Goal: Information Seeking & Learning: Learn about a topic

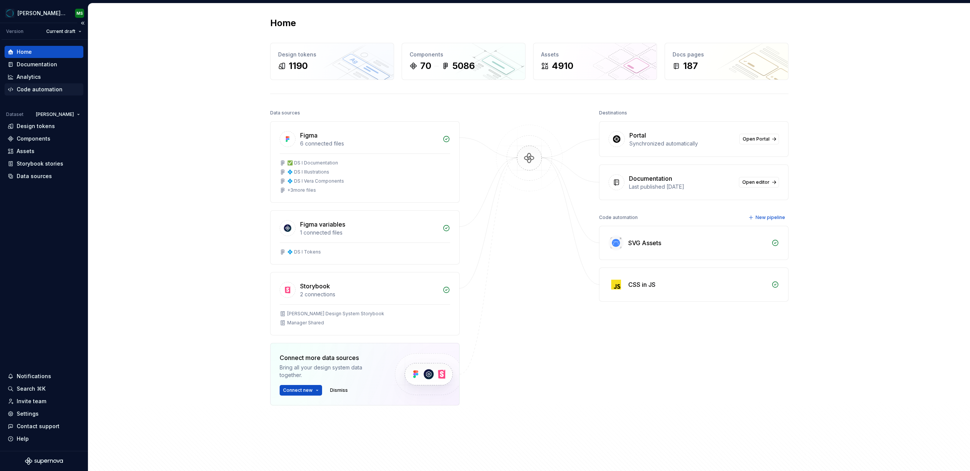
click at [37, 86] on div "Code automation" at bounding box center [40, 90] width 46 height 8
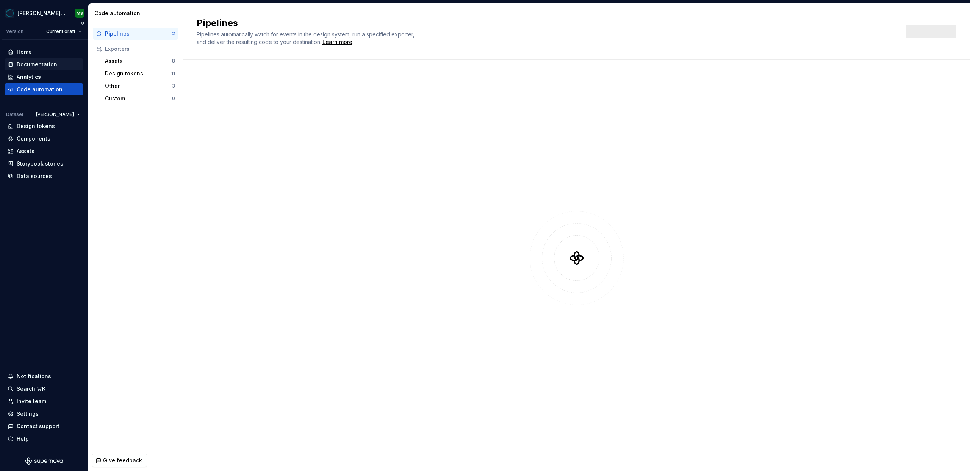
click at [26, 62] on div "Documentation" at bounding box center [37, 65] width 41 height 8
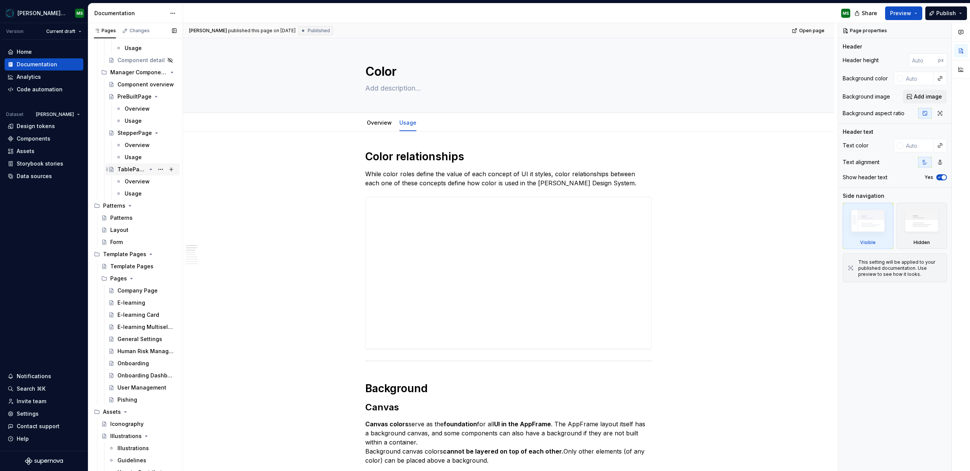
scroll to position [2888, 0]
click at [125, 228] on div "Layout" at bounding box center [119, 230] width 18 height 8
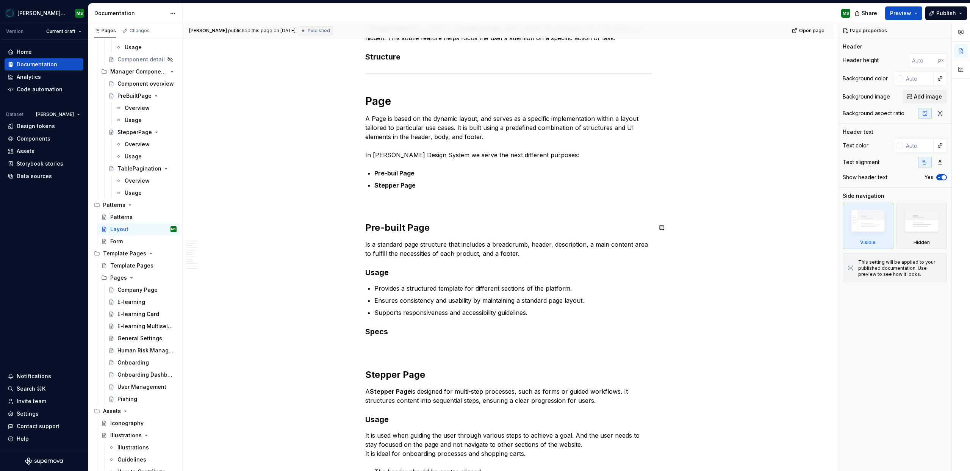
scroll to position [908, 0]
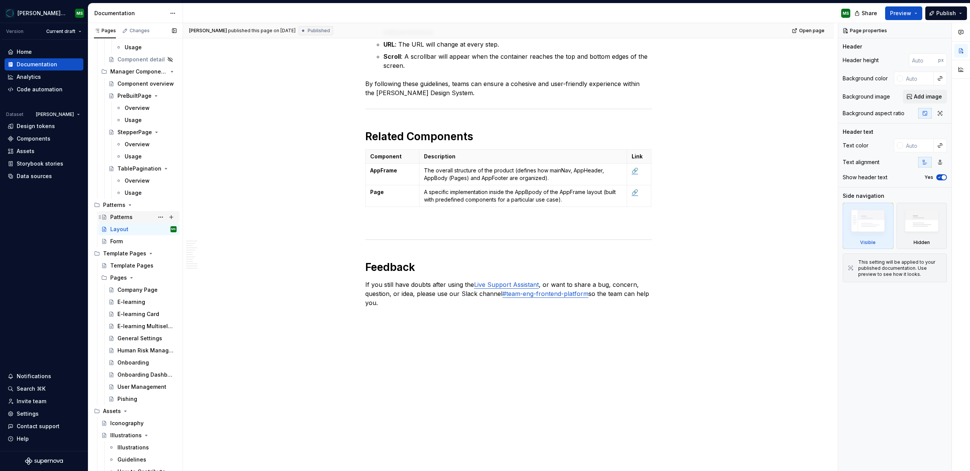
click at [122, 218] on div "Patterns" at bounding box center [121, 217] width 22 height 8
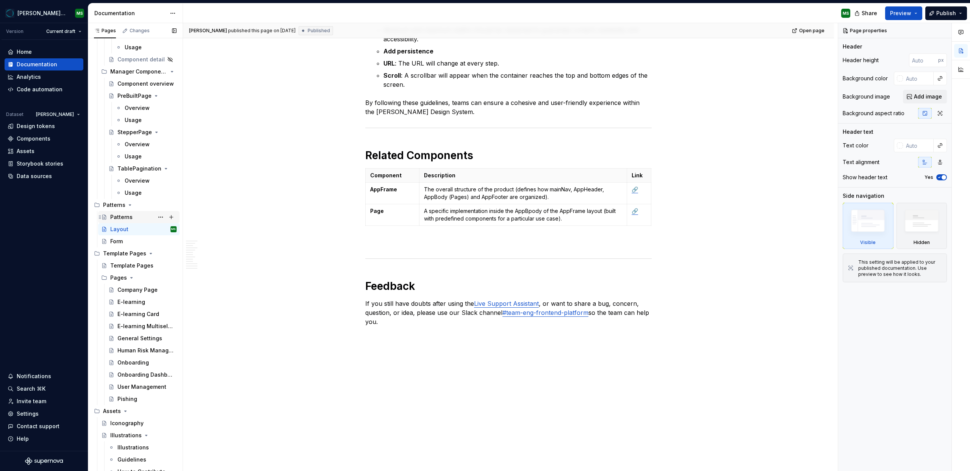
scroll to position [2149, 0]
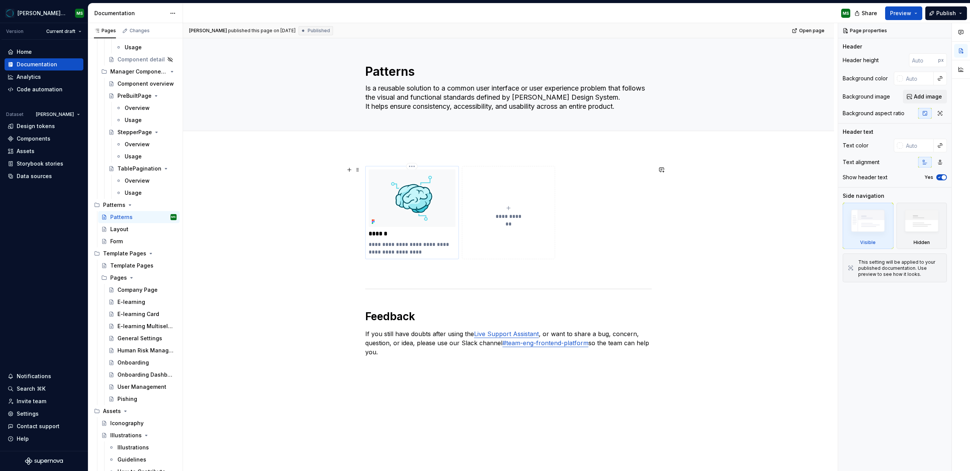
click at [402, 215] on img at bounding box center [412, 198] width 87 height 58
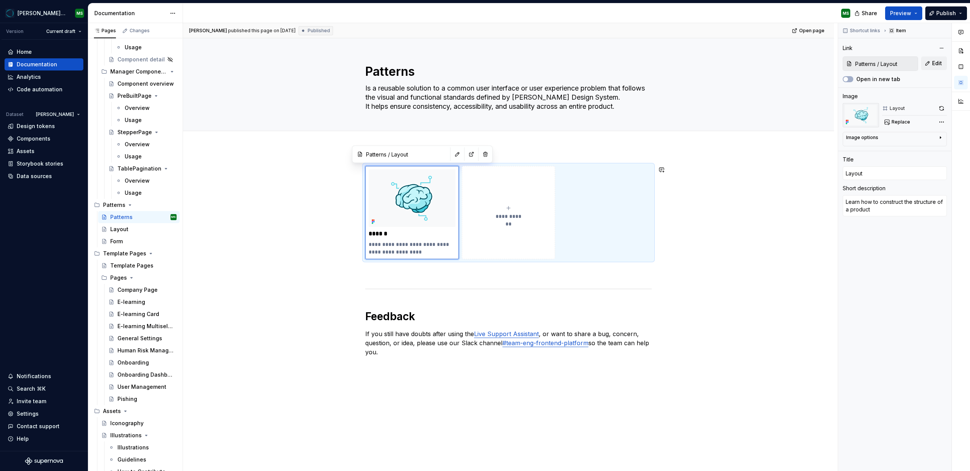
click at [387, 155] on input "Patterns / Layout" at bounding box center [406, 154] width 86 height 14
click at [466, 154] on button "button" at bounding box center [471, 154] width 11 height 11
type textarea "*"
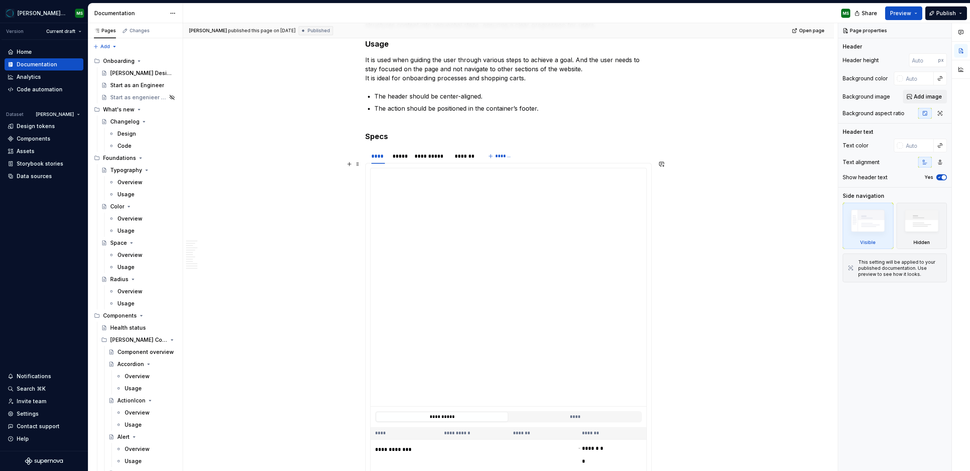
scroll to position [1995, 0]
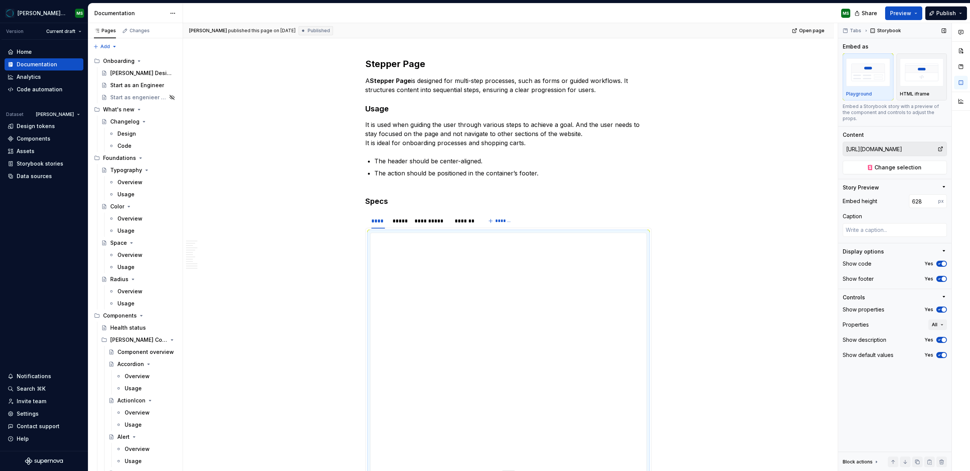
click at [890, 142] on input "[URL][DOMAIN_NAME]" at bounding box center [890, 149] width 94 height 14
type textarea "*"
click at [38, 88] on div "Code automation" at bounding box center [40, 90] width 46 height 8
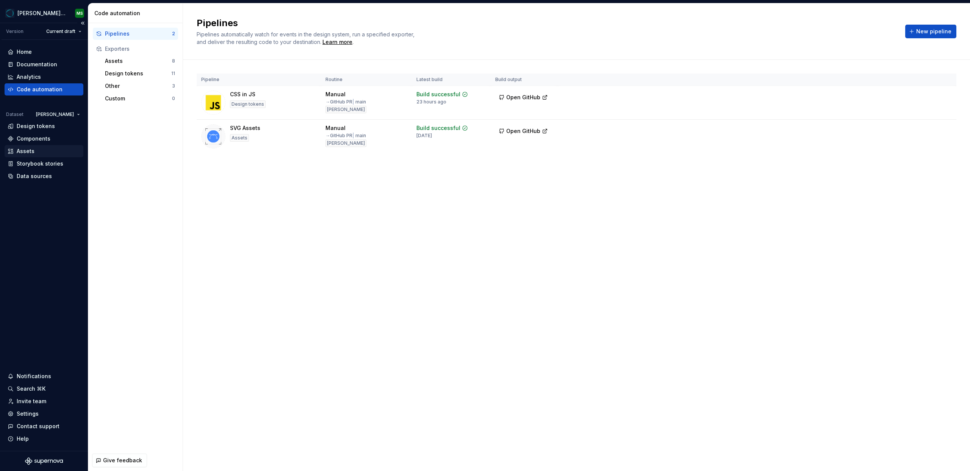
click at [22, 150] on div "Assets" at bounding box center [26, 151] width 18 height 8
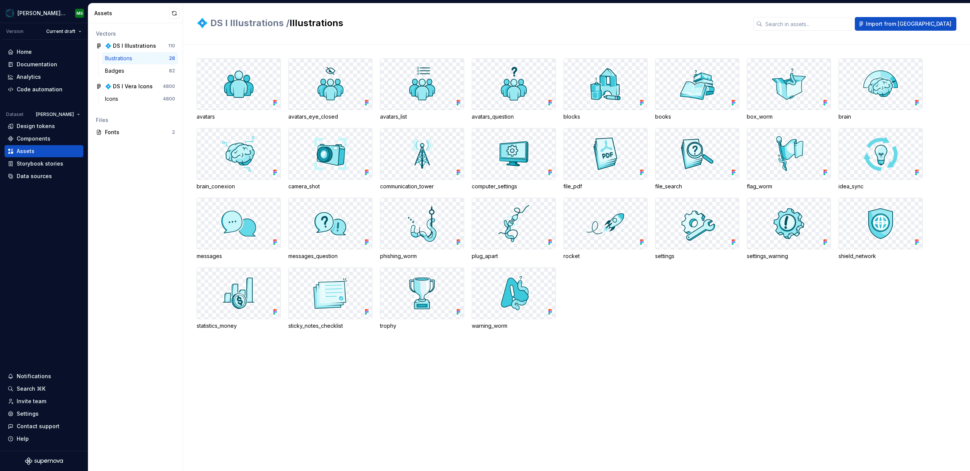
click at [134, 162] on div "Vectors 💠 DS I Illustrations 110 Illustrations 28 Badges 82 💠 DS I Vera Icons 4…" at bounding box center [135, 247] width 94 height 448
